Goal: Task Accomplishment & Management: Complete application form

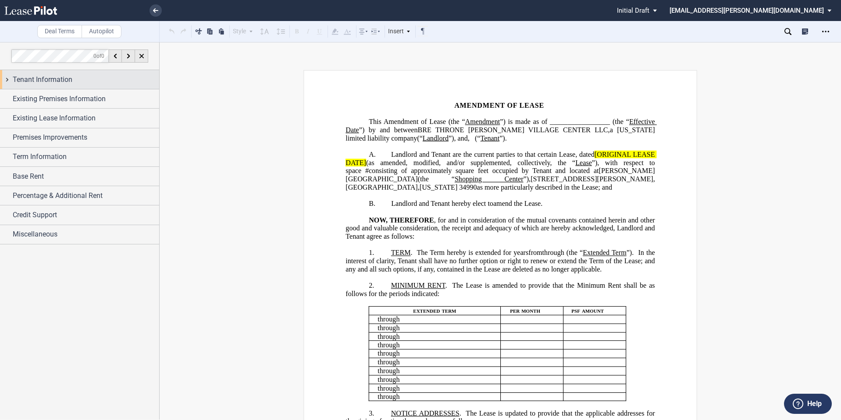
click at [79, 80] on div "Tenant Information" at bounding box center [86, 80] width 146 height 11
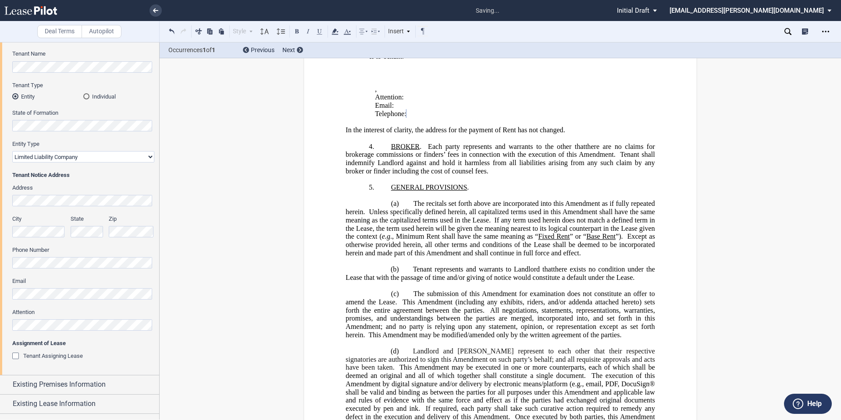
scroll to position [184, 0]
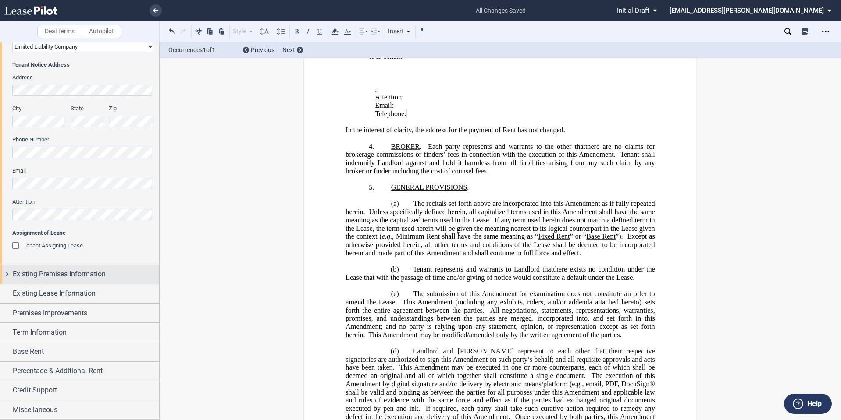
click at [36, 277] on span "Existing Premises Information" at bounding box center [59, 274] width 93 height 11
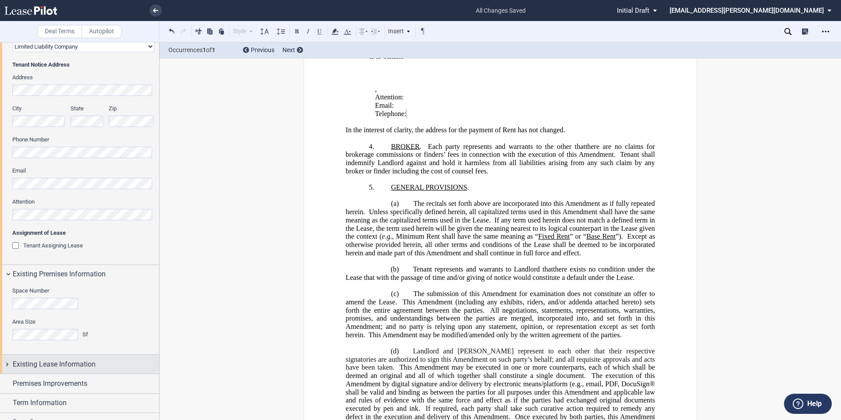
click at [50, 365] on span "Existing Lease Information" at bounding box center [54, 364] width 83 height 11
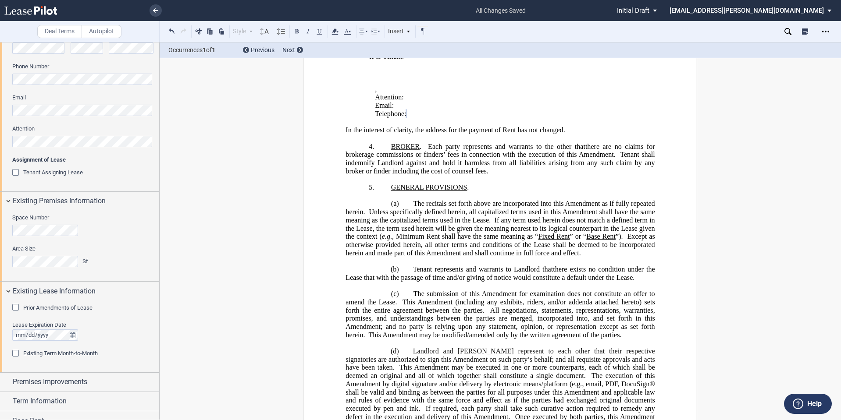
scroll to position [326, 0]
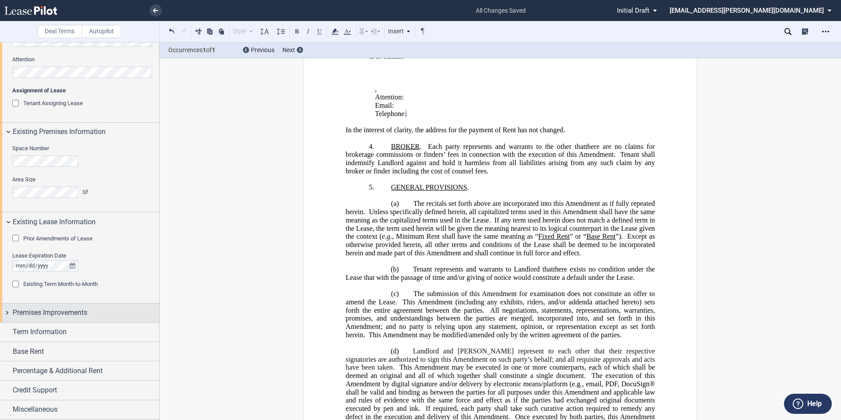
click at [93, 316] on div "Premises Improvements" at bounding box center [86, 313] width 146 height 11
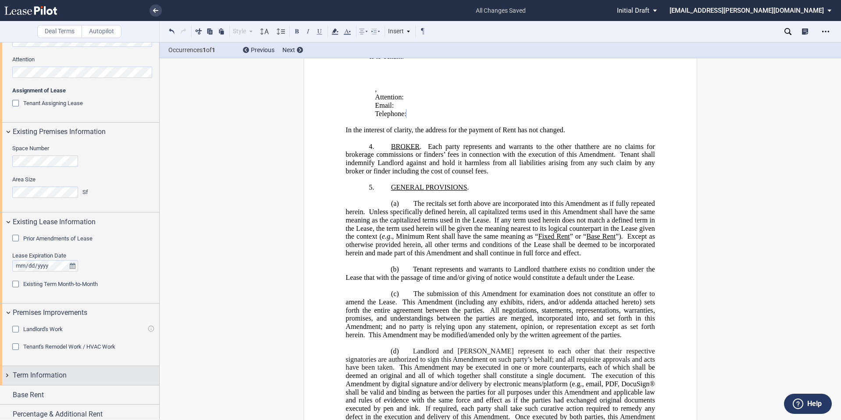
click at [45, 376] on span "Term Information" at bounding box center [40, 375] width 54 height 11
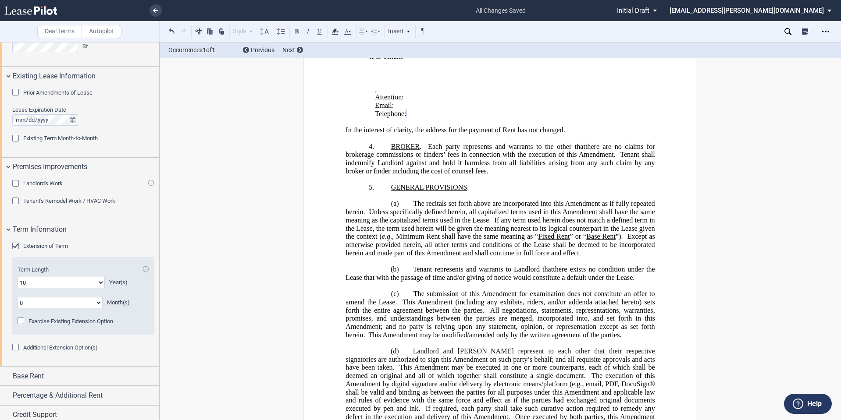
click at [51, 243] on span "Extension of Term" at bounding box center [45, 246] width 45 height 7
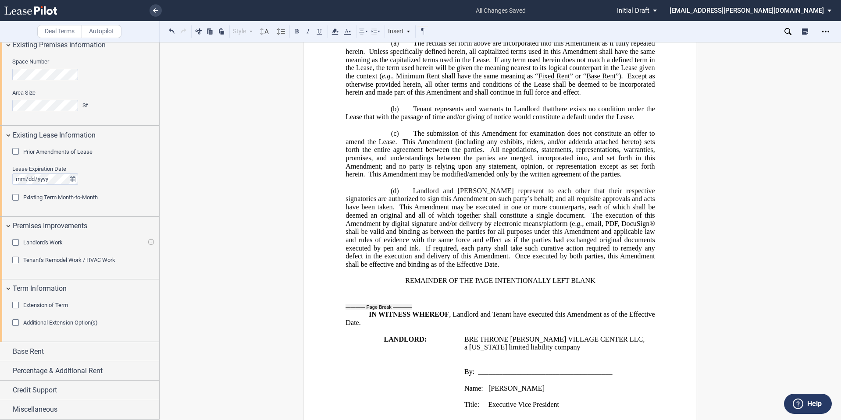
scroll to position [213, 0]
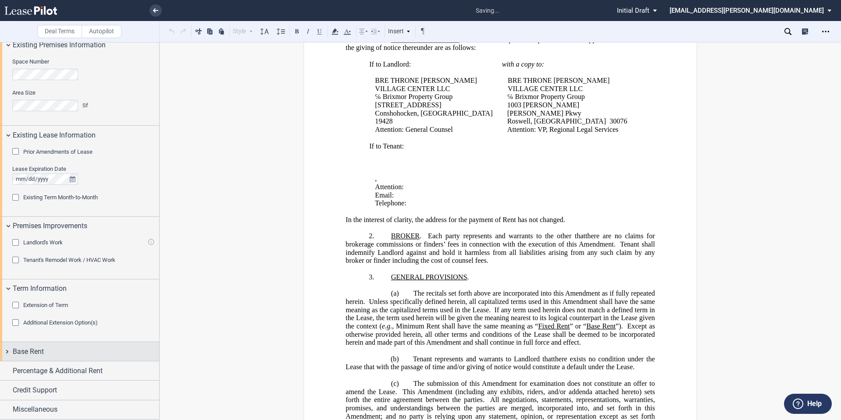
click at [45, 350] on div "Base Rent" at bounding box center [86, 352] width 146 height 11
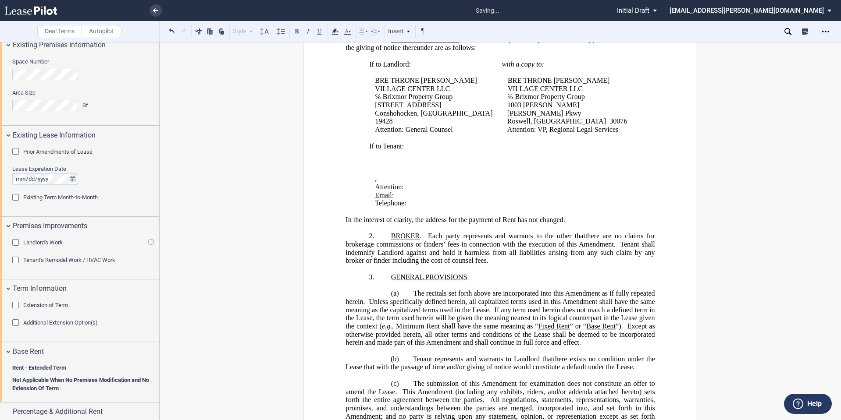
scroll to position [454, 0]
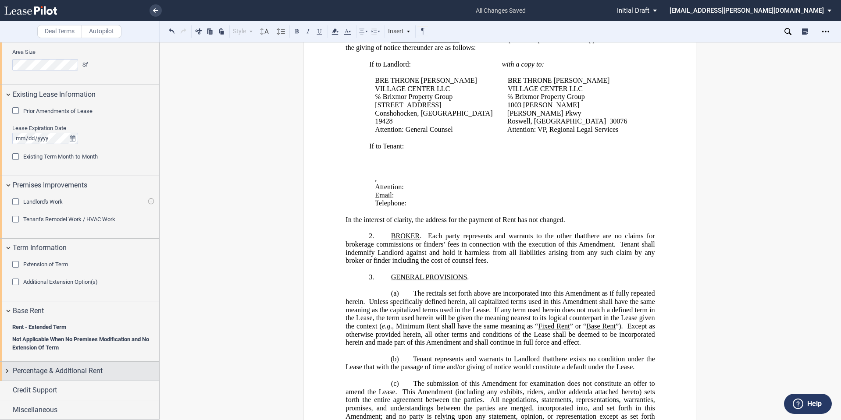
click at [45, 373] on span "Percentage & Additional Rent" at bounding box center [58, 371] width 90 height 11
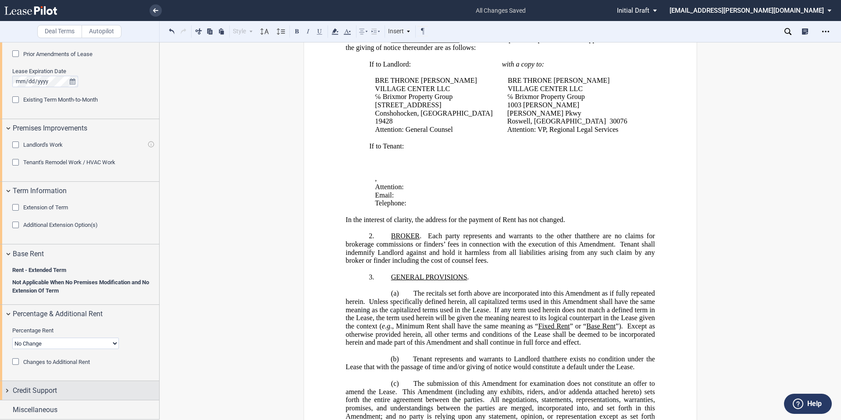
click at [48, 384] on div "Credit Support" at bounding box center [79, 390] width 159 height 19
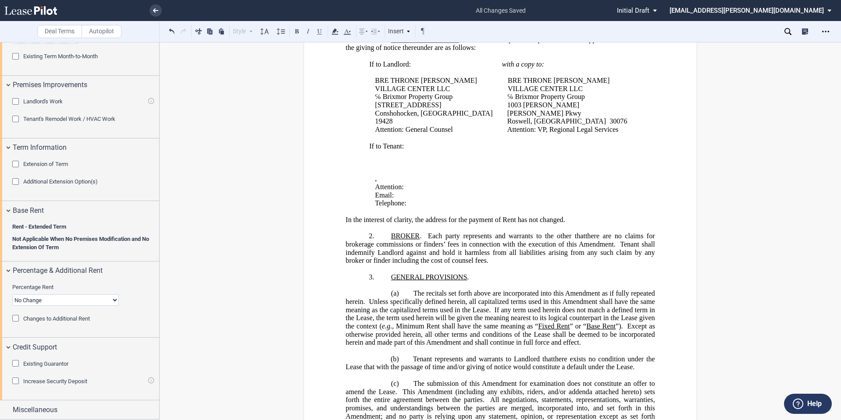
click at [61, 365] on span "Existing Guarantor" at bounding box center [45, 364] width 45 height 7
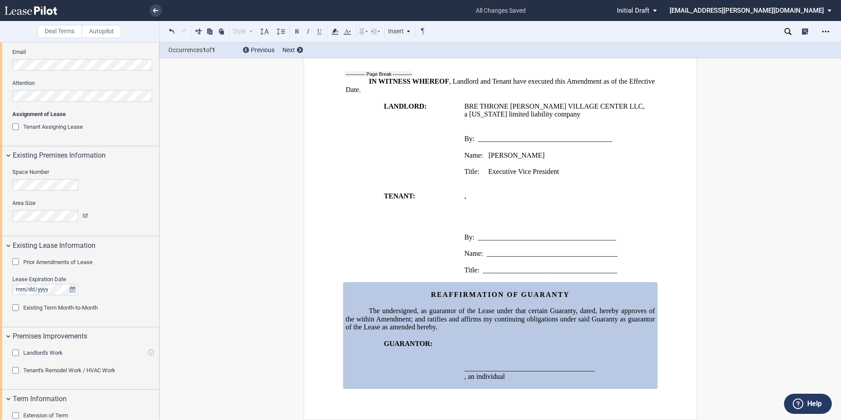
scroll to position [0, 0]
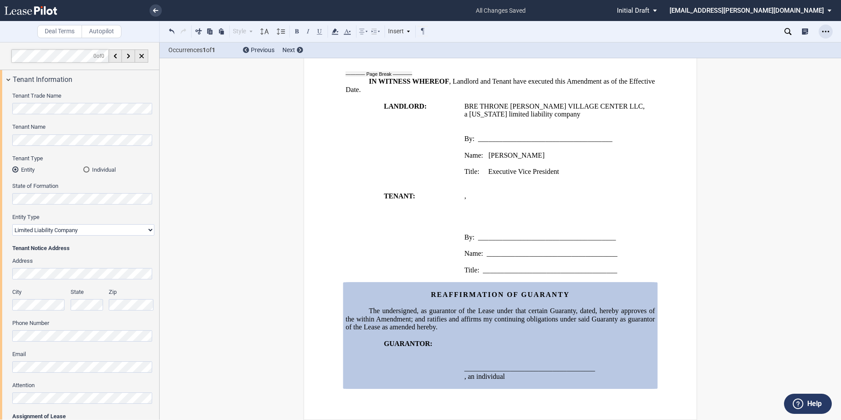
click at [824, 31] on icon "Open Lease options menu" at bounding box center [825, 31] width 7 height 7
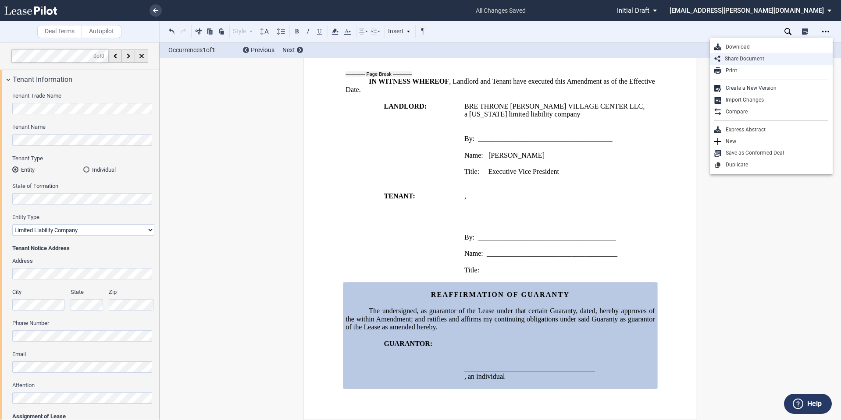
click at [770, 56] on div "Share Document" at bounding box center [774, 58] width 108 height 7
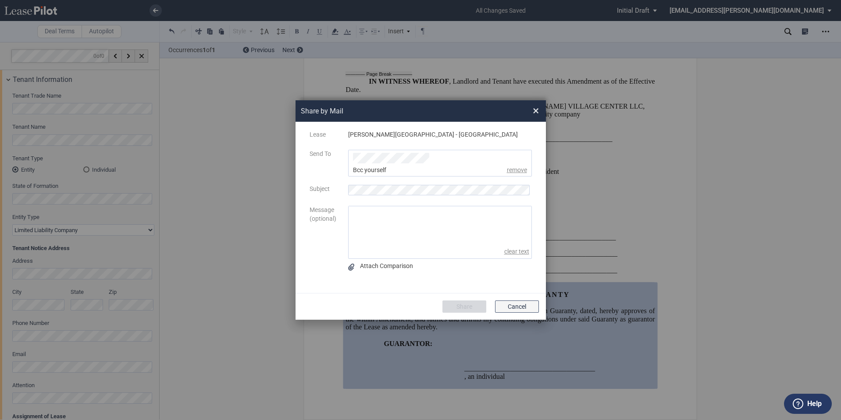
click at [512, 301] on button "Cancel" at bounding box center [517, 307] width 44 height 12
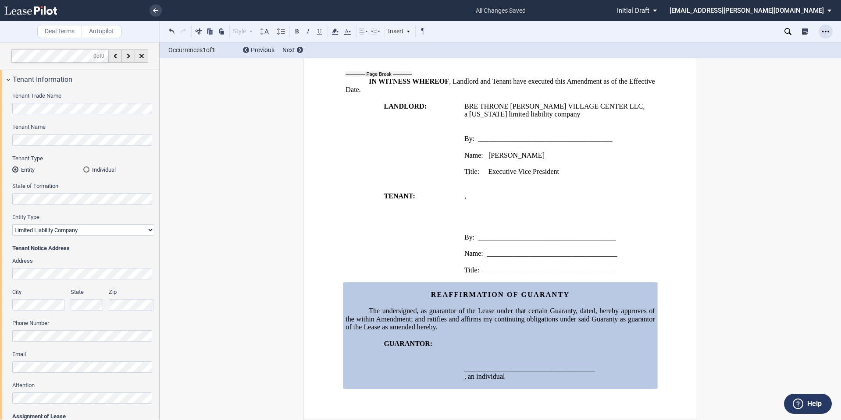
click at [824, 28] on icon "Open Lease options menu" at bounding box center [825, 31] width 7 height 7
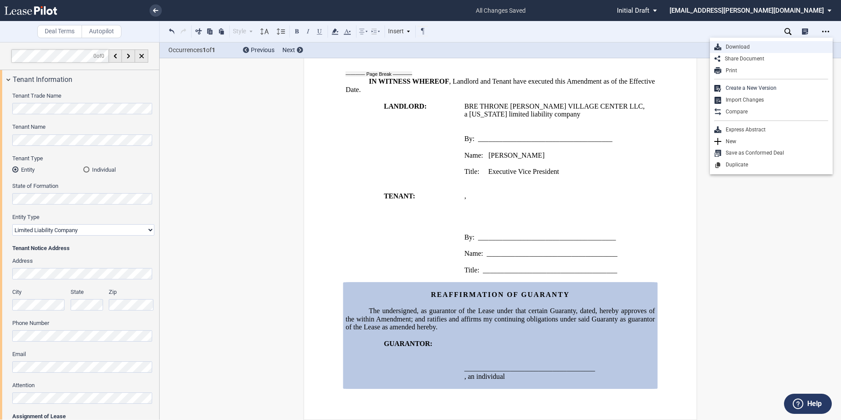
click at [756, 48] on div "Download" at bounding box center [774, 46] width 107 height 7
